Goal: Task Accomplishment & Management: Manage account settings

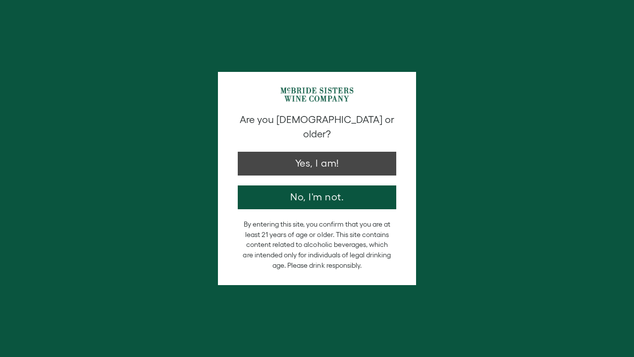
click at [331, 152] on button "Yes, I am!" at bounding box center [317, 164] width 159 height 24
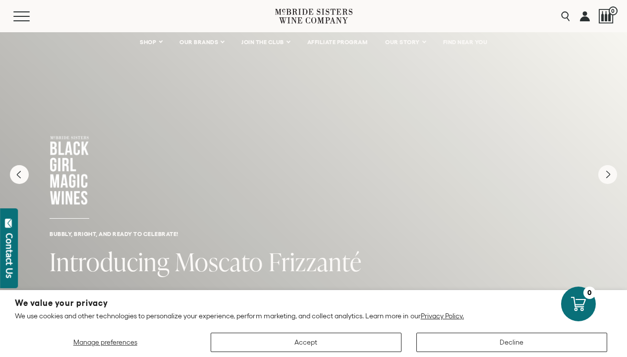
click at [585, 18] on link at bounding box center [585, 16] width 10 height 32
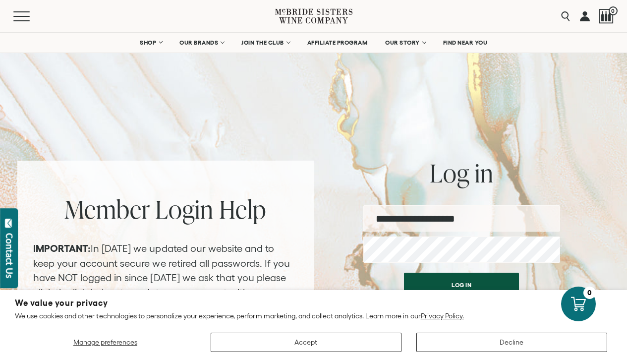
click at [503, 220] on input "**********" at bounding box center [461, 218] width 197 height 26
type input "**********"
click at [504, 277] on button "Log in" at bounding box center [461, 285] width 115 height 24
click at [363, 340] on button "Accept" at bounding box center [306, 341] width 191 height 19
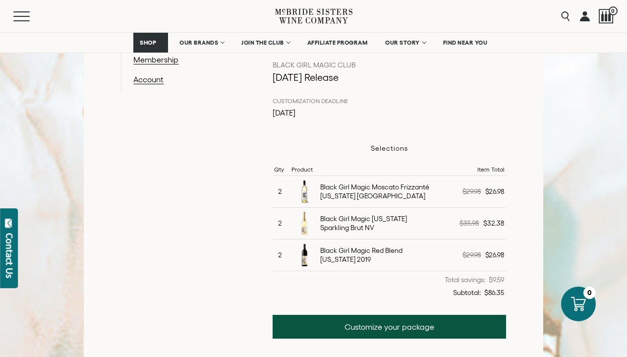
scroll to position [233, 0]
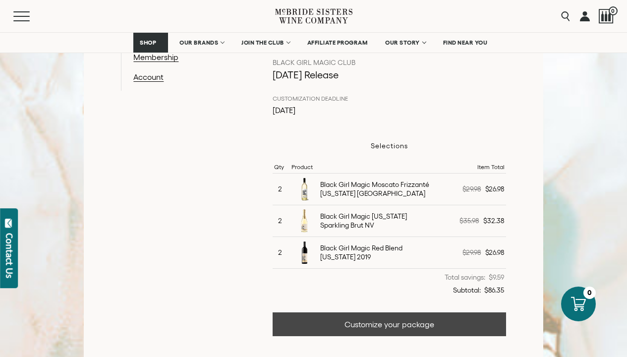
click at [426, 320] on link "Customize your package" at bounding box center [389, 324] width 233 height 24
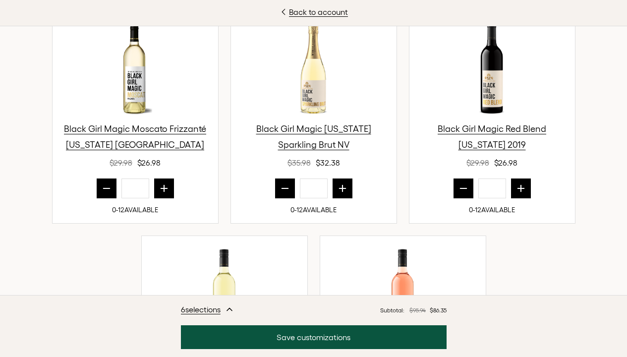
scroll to position [387, 0]
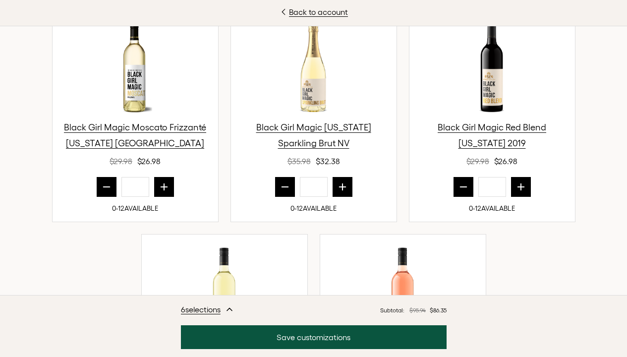
click at [102, 183] on icon "prior quantity" at bounding box center [107, 187] width 10 height 10
type input "*"
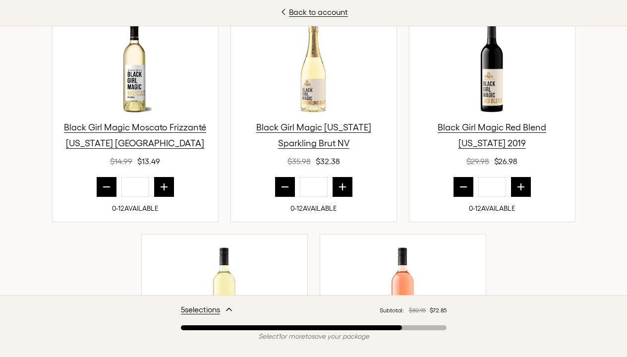
click at [280, 183] on icon "prior quantity" at bounding box center [285, 187] width 10 height 10
type input "*"
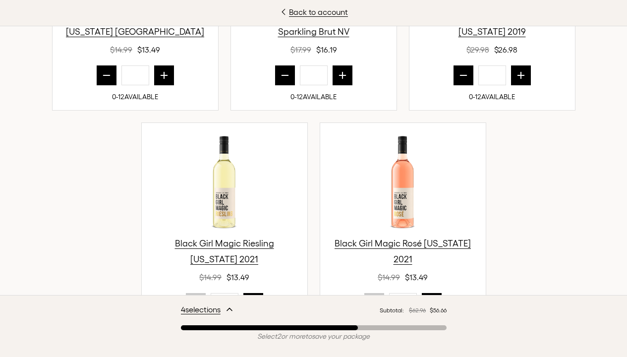
scroll to position [479, 0]
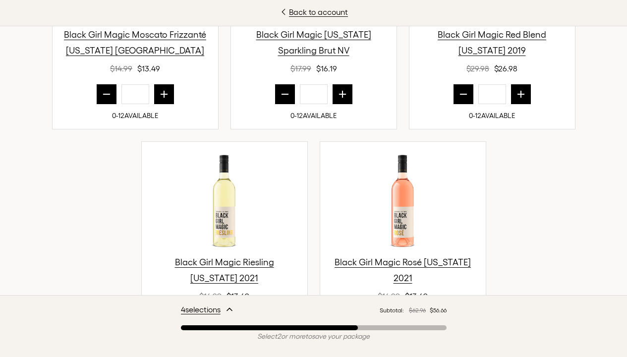
click at [463, 91] on icon "prior quantity" at bounding box center [463, 94] width 10 height 10
type input "*"
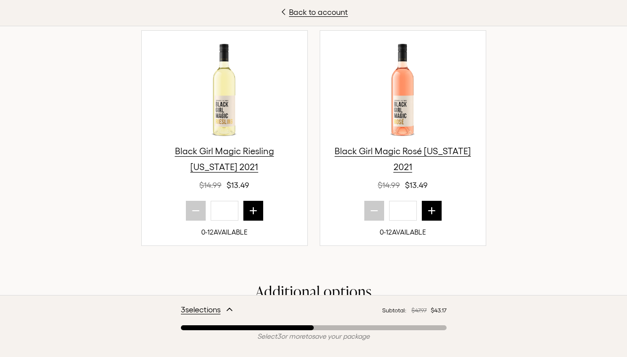
scroll to position [618, 0]
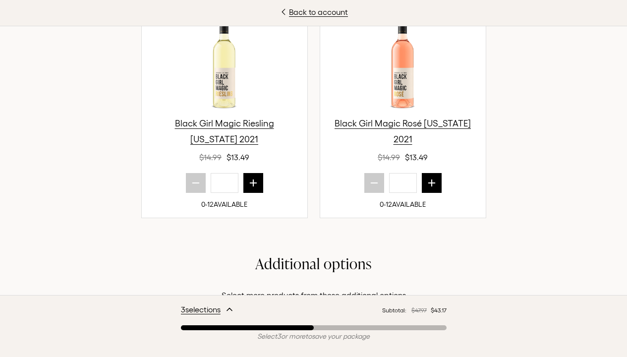
click at [250, 182] on icon "next quantity" at bounding box center [253, 183] width 6 height 6
type input "*"
click at [435, 182] on button "next quantity" at bounding box center [432, 183] width 20 height 20
type input "*"
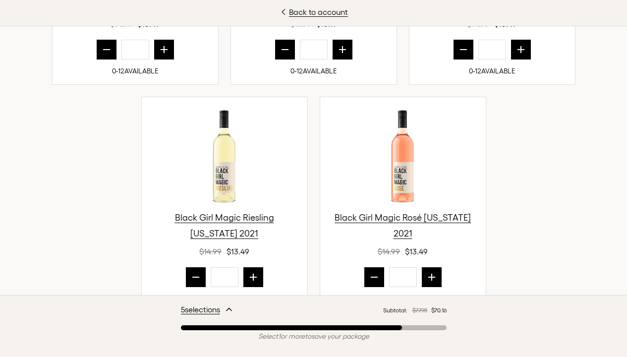
scroll to position [524, 0]
click at [253, 274] on icon "next quantity" at bounding box center [253, 277] width 10 height 10
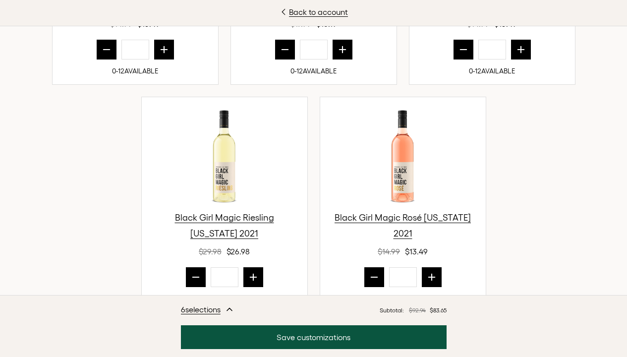
type input "*"
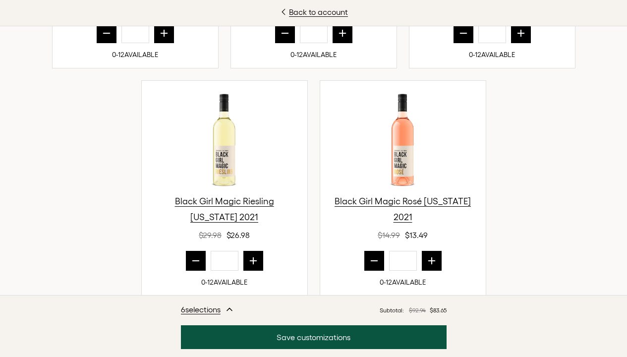
scroll to position [570, 0]
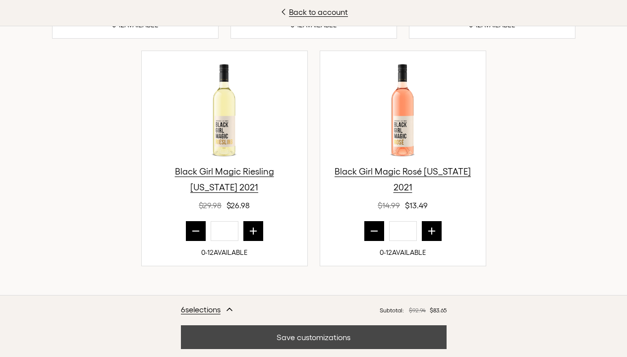
click at [279, 334] on button "Save customizations" at bounding box center [314, 337] width 266 height 24
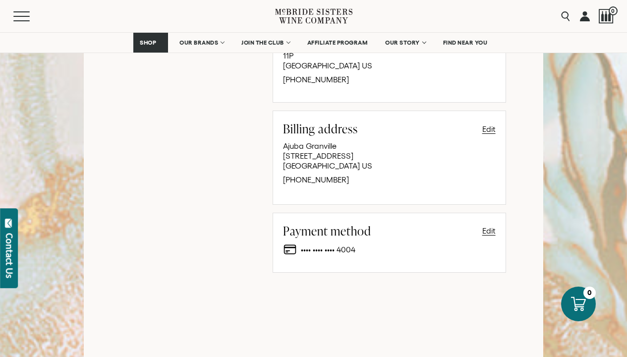
scroll to position [745, 0]
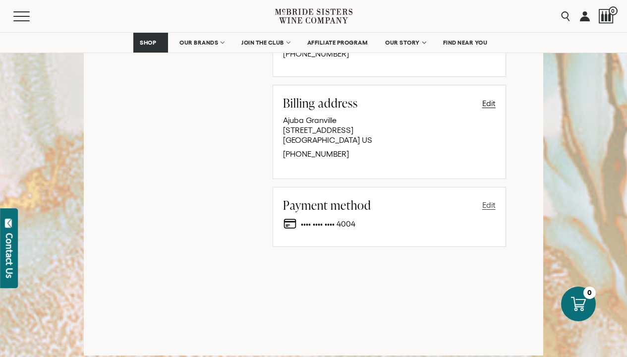
click at [485, 203] on button "Edit" at bounding box center [488, 205] width 13 height 12
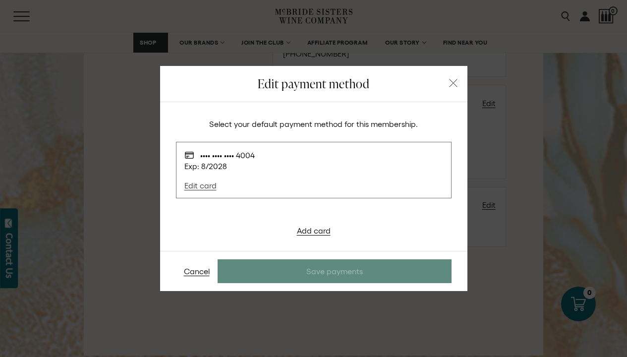
click at [209, 184] on link "Edit card" at bounding box center [204, 183] width 40 height 25
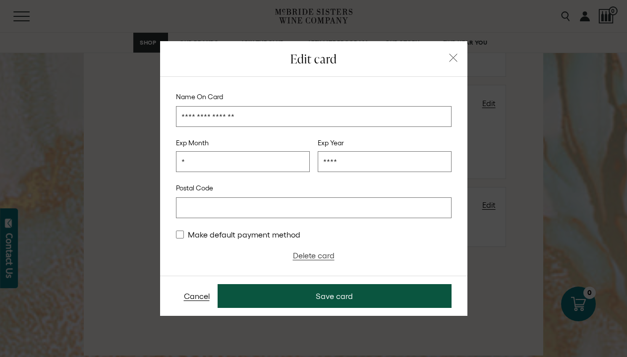
click at [313, 255] on link "Delete card" at bounding box center [314, 255] width 42 height 9
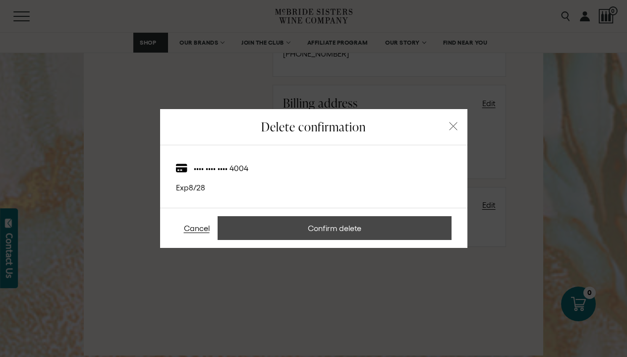
click at [367, 232] on button "Confirm delete" at bounding box center [335, 228] width 234 height 24
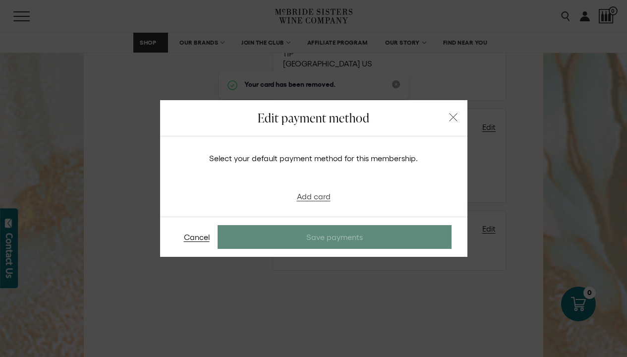
click at [316, 195] on link "Add card" at bounding box center [314, 196] width 34 height 9
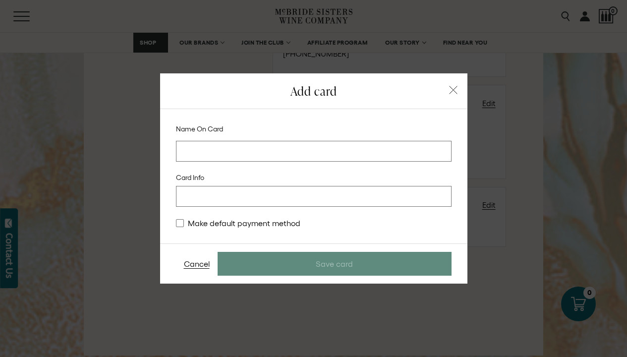
click at [290, 152] on input at bounding box center [314, 151] width 276 height 21
type input "**********"
type stripe-elements "[object Object]"
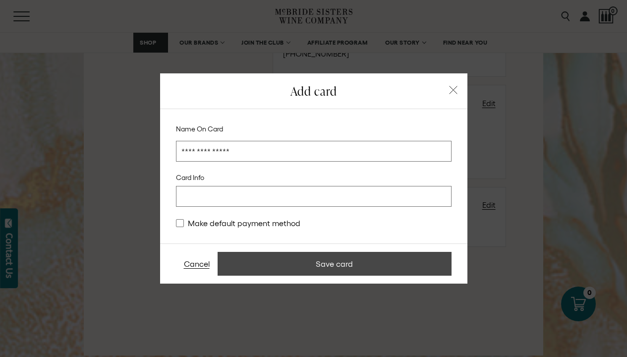
click at [347, 268] on button "Save card" at bounding box center [335, 264] width 234 height 24
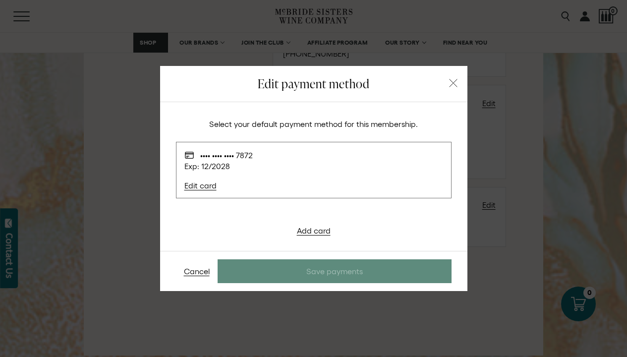
click at [449, 83] on icon "button" at bounding box center [453, 83] width 9 height 9
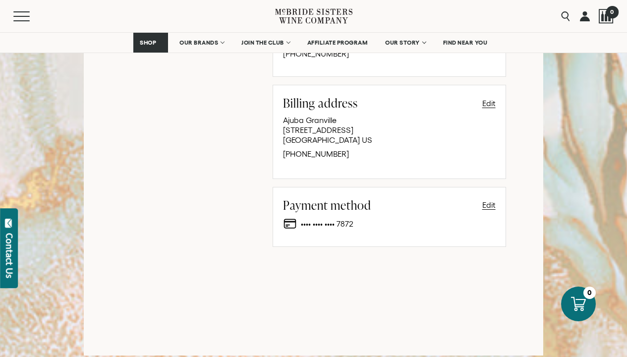
click at [601, 18] on div at bounding box center [606, 16] width 15 height 15
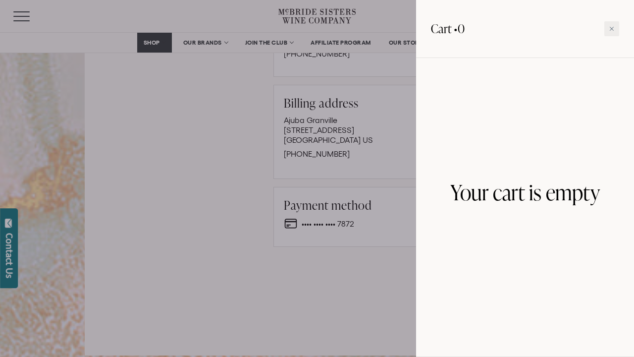
click at [199, 42] on div at bounding box center [317, 178] width 634 height 357
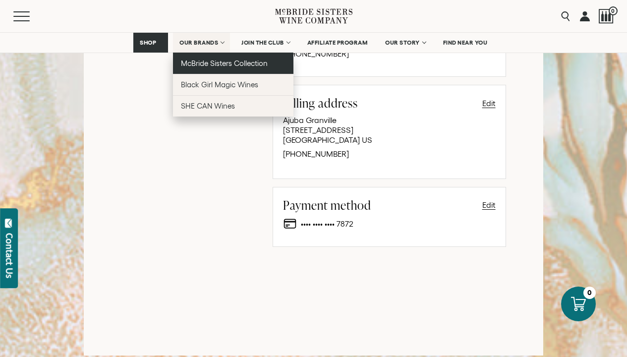
click at [214, 60] on span "McBride Sisters Collection" at bounding box center [224, 63] width 87 height 8
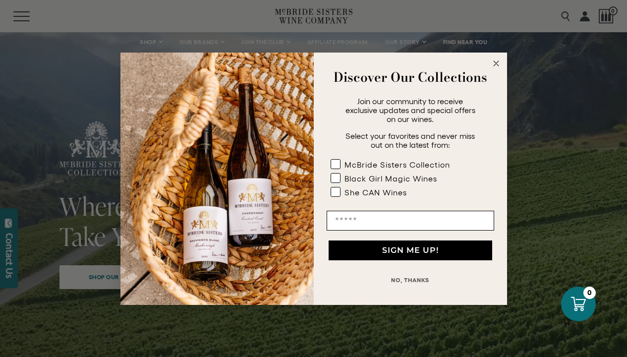
click at [495, 59] on circle "Close dialog" at bounding box center [495, 62] width 11 height 11
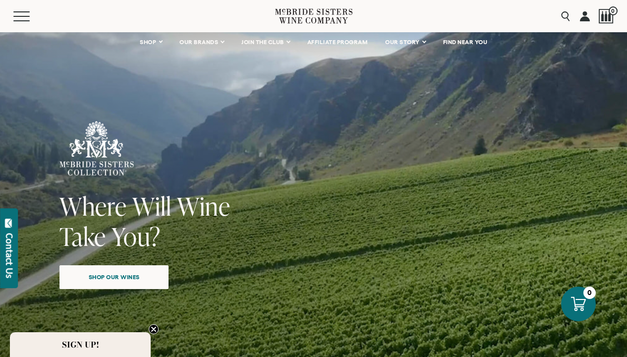
click at [133, 276] on span "Shop our wines" at bounding box center [114, 276] width 86 height 19
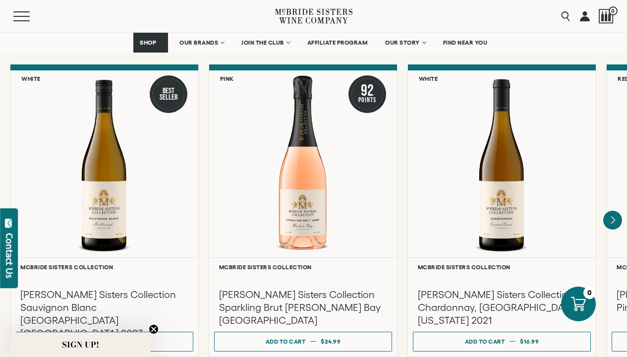
scroll to position [812, 0]
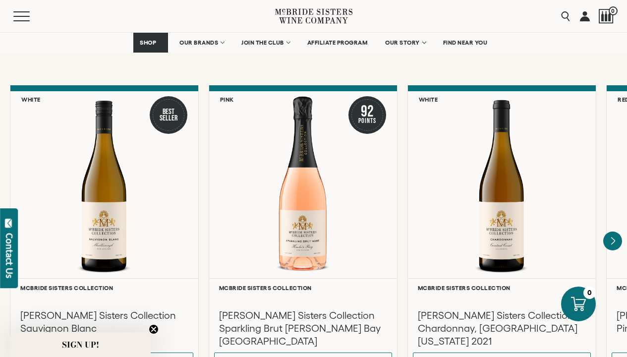
click at [157, 328] on circle "Close teaser" at bounding box center [153, 329] width 9 height 9
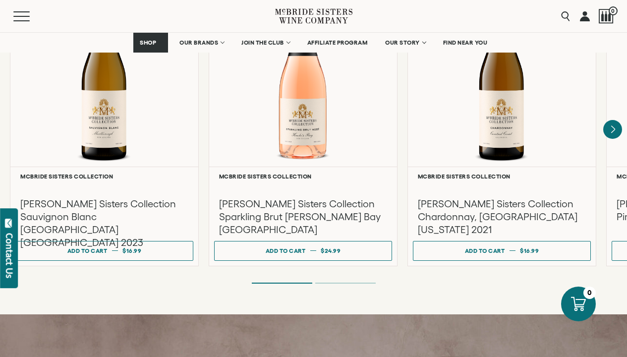
scroll to position [882, 0]
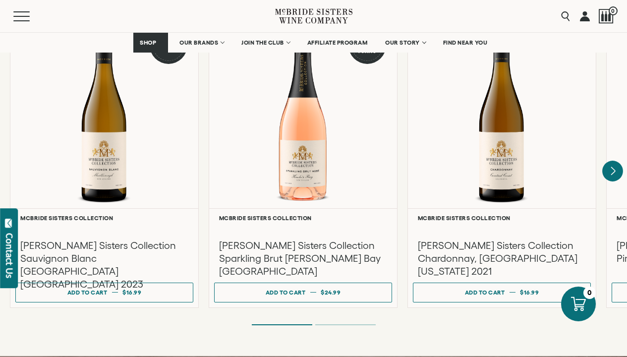
click at [613, 164] on icon "Next" at bounding box center [612, 171] width 21 height 21
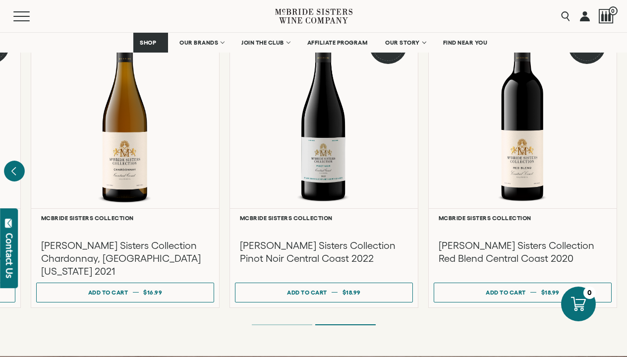
click at [17, 161] on icon "Previous" at bounding box center [14, 171] width 21 height 21
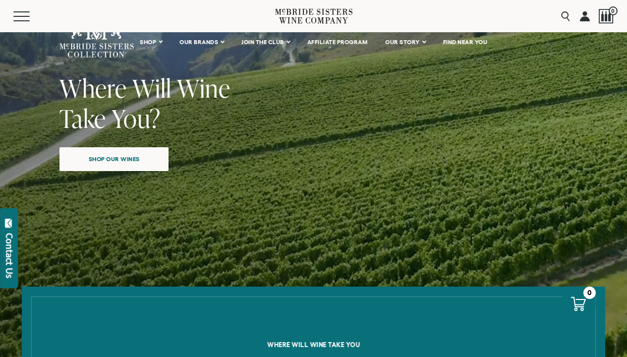
scroll to position [0, 0]
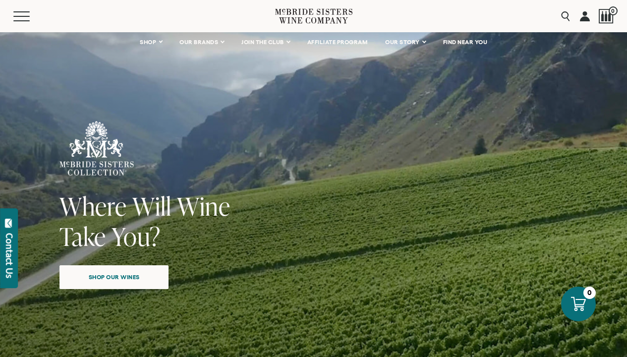
click at [585, 17] on link at bounding box center [585, 16] width 10 height 32
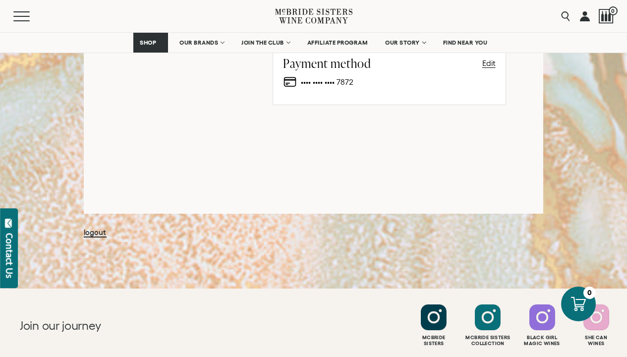
scroll to position [880, 0]
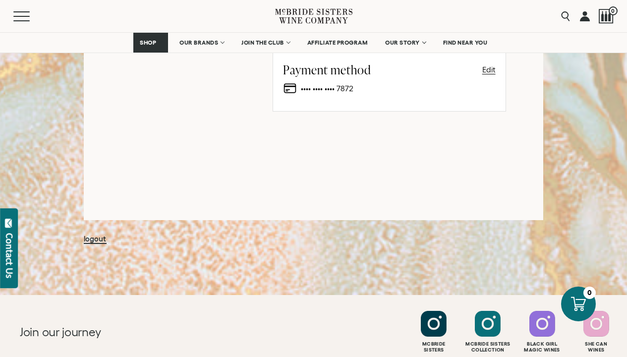
click at [100, 235] on link "logout" at bounding box center [95, 238] width 22 height 9
